Goal: Task Accomplishment & Management: Manage account settings

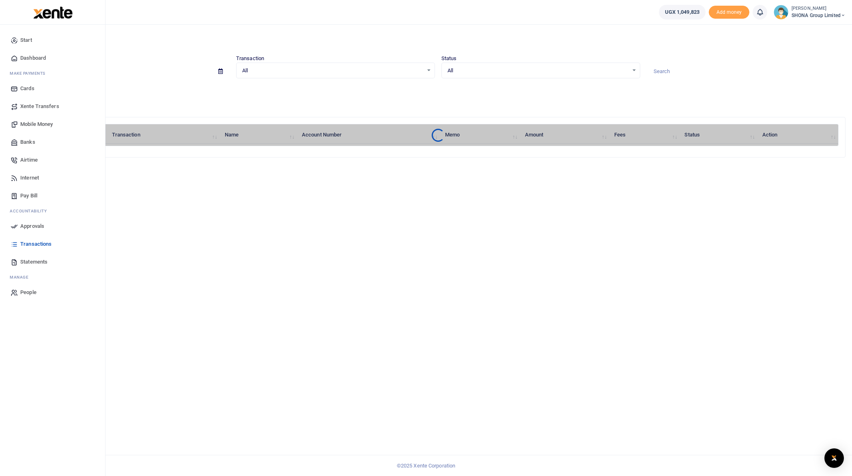
click at [35, 125] on span "Mobile Money" at bounding box center [36, 124] width 32 height 8
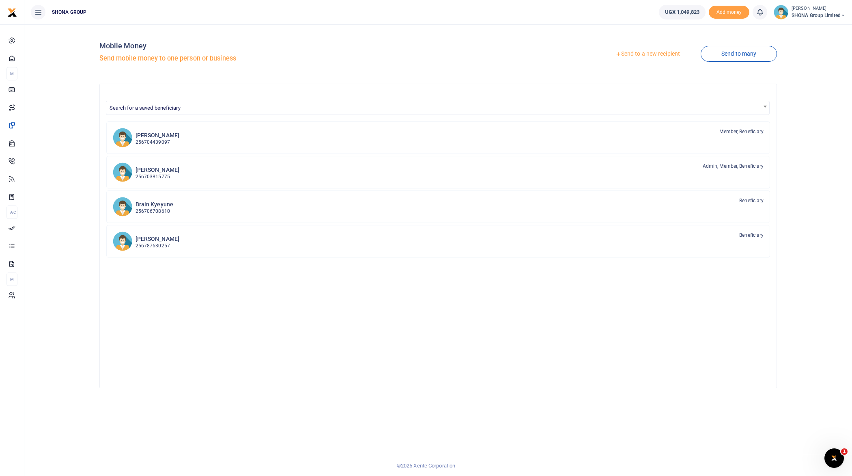
click at [652, 53] on link "Send to a new recipient" at bounding box center [648, 54] width 106 height 15
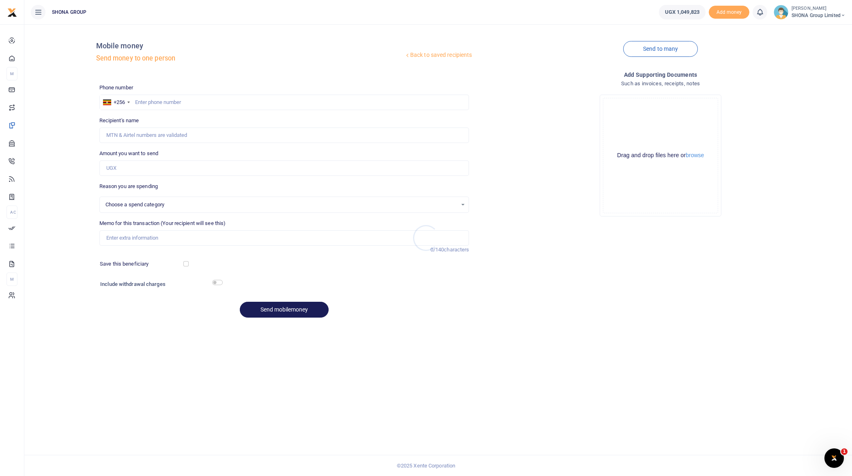
click at [159, 99] on div at bounding box center [426, 238] width 852 height 476
click at [177, 99] on input "text" at bounding box center [284, 102] width 370 height 15
type input "77266"
select select
type input "772661204"
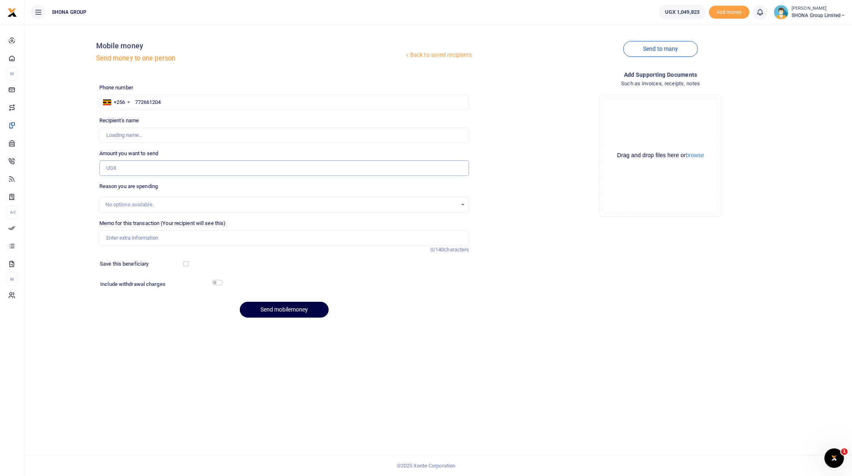
click at [144, 168] on input "Amount you want to send" at bounding box center [284, 167] width 370 height 15
type input "100,000"
click at [153, 234] on input "Memo for this transaction (Your recipient will see this)" at bounding box center [284, 237] width 370 height 15
type input "Being facilitation fees for"
type input "Judith Ejon"
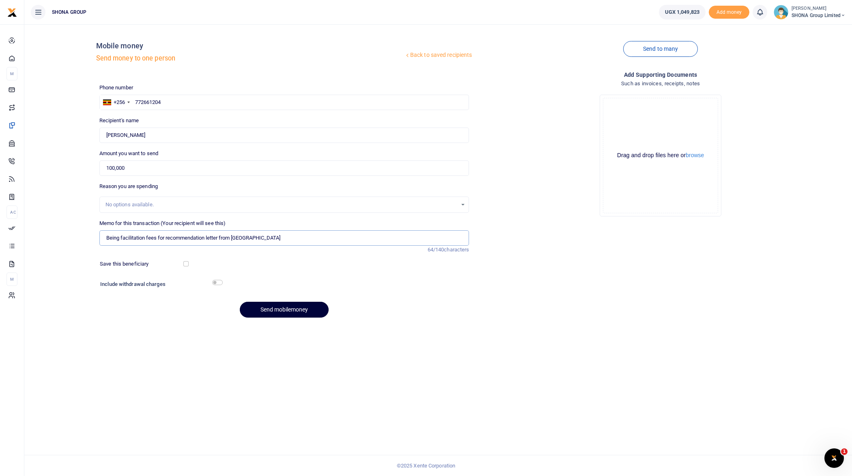
type input "Being facilitation fees for recommendation letter from Lira City"
click at [308, 310] on button "Send mobilemoney" at bounding box center [284, 310] width 89 height 16
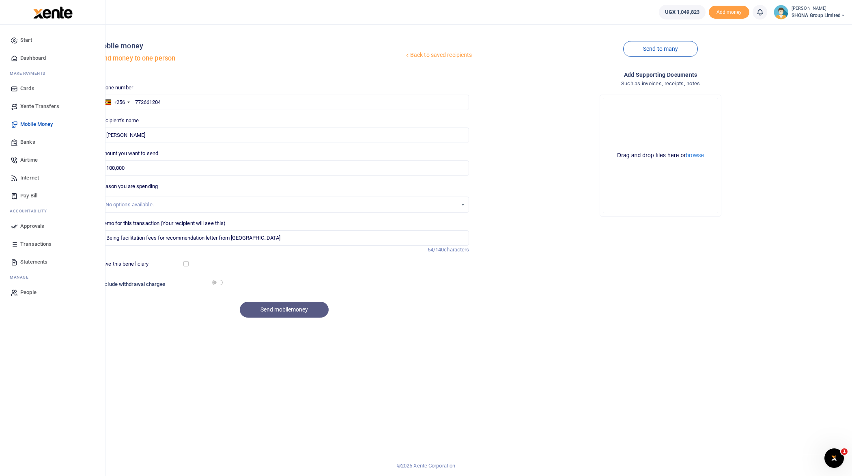
click at [33, 225] on span "Approvals" at bounding box center [32, 226] width 24 height 8
click at [26, 225] on span "Approvals" at bounding box center [32, 226] width 24 height 8
click at [31, 225] on span "Approvals" at bounding box center [32, 226] width 24 height 8
click at [37, 100] on link "Xente Transfers" at bounding box center [52, 106] width 92 height 18
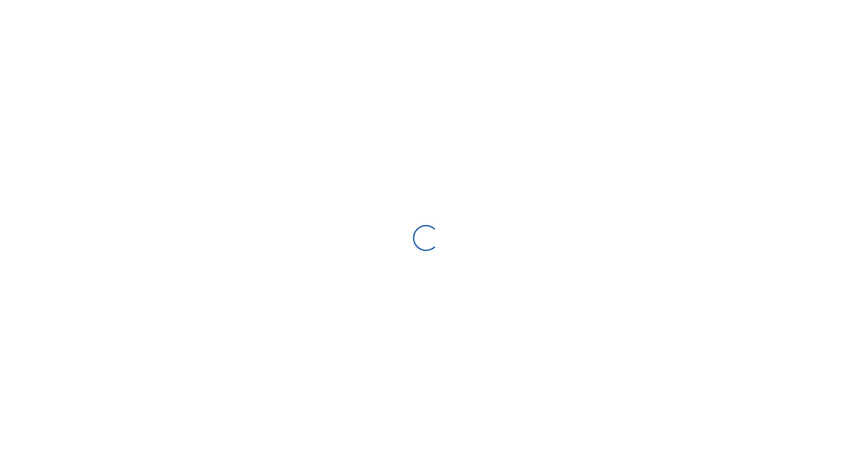
select select "Loading categories"
select select
click at [656, 173] on div at bounding box center [426, 238] width 852 height 476
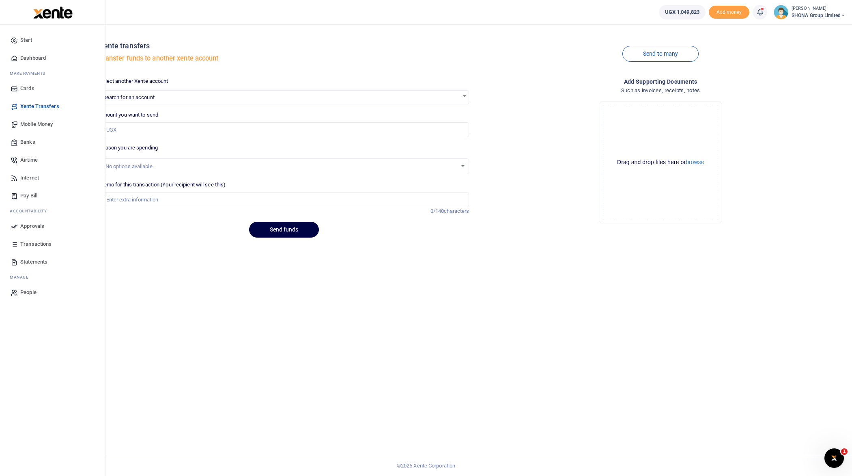
click at [29, 224] on span "Approvals" at bounding box center [32, 226] width 24 height 8
click at [34, 225] on span "Approvals" at bounding box center [32, 226] width 24 height 8
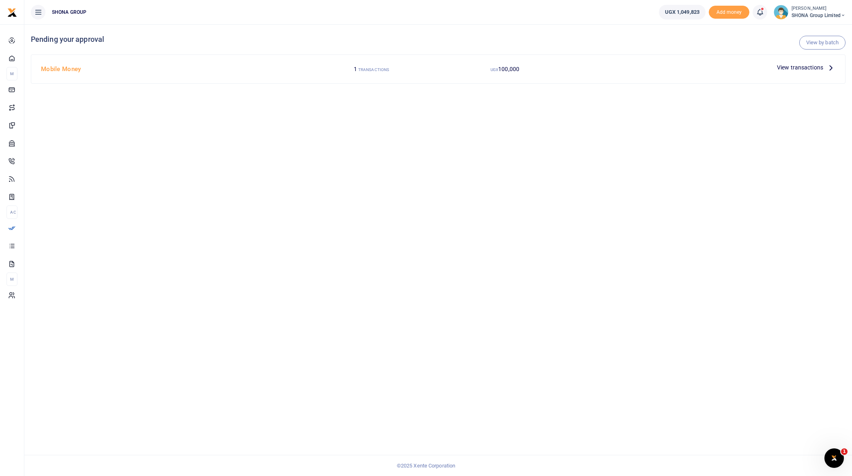
click at [829, 69] on icon at bounding box center [831, 67] width 9 height 9
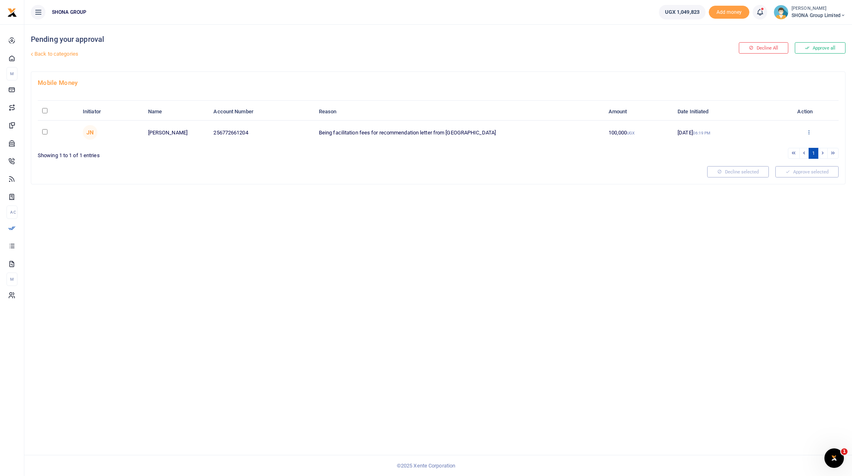
click at [808, 129] on icon at bounding box center [808, 132] width 5 height 6
click at [776, 143] on link "Approve" at bounding box center [780, 144] width 64 height 11
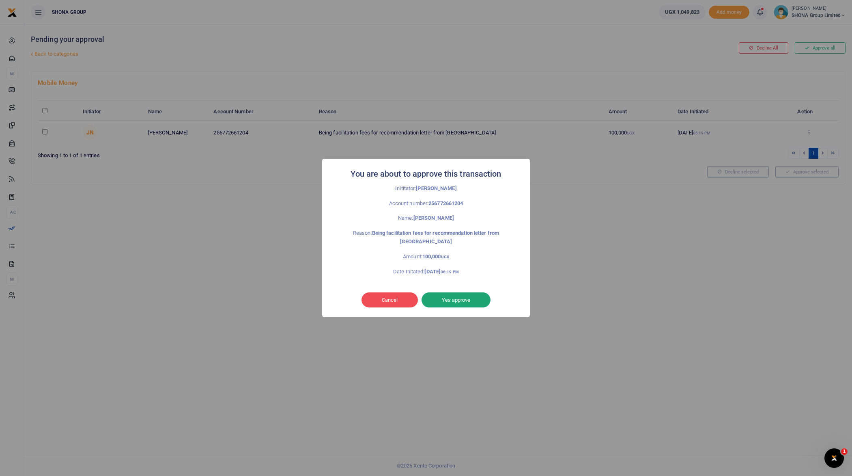
click at [472, 299] on button "Yes approve" at bounding box center [456, 299] width 69 height 15
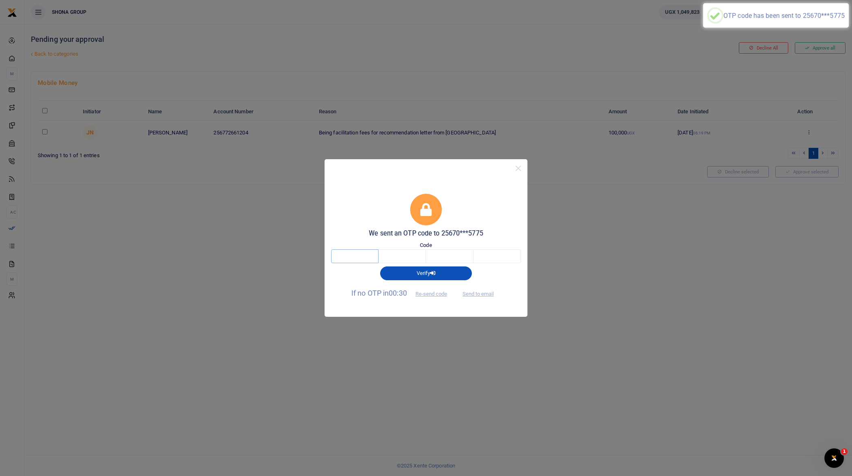
click at [361, 256] on input "text" at bounding box center [354, 256] width 47 height 14
type input "8"
type input "2"
type input "4"
